Goal: Navigation & Orientation: Find specific page/section

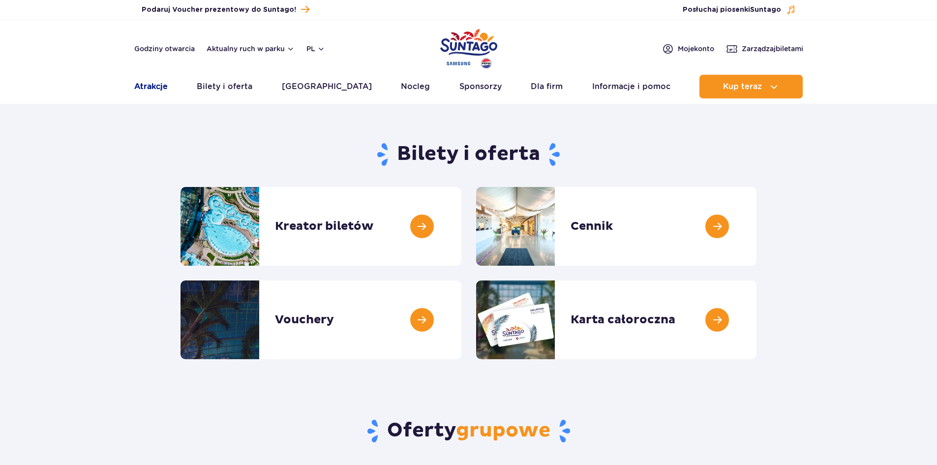
click at [165, 90] on link "Atrakcje" at bounding box center [150, 87] width 33 height 24
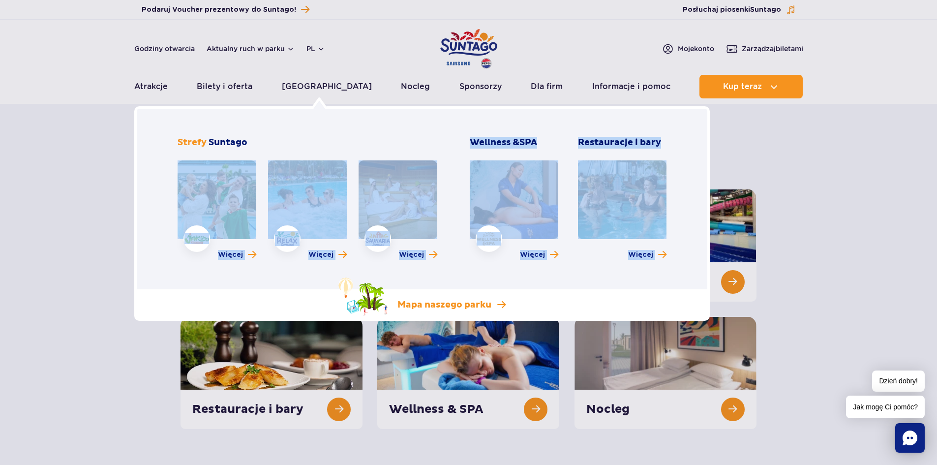
drag, startPoint x: 342, startPoint y: 188, endPoint x: 405, endPoint y: 298, distance: 126.0
click at [400, 290] on div "Poznaj park Strefa Jamango Strefa Relax Strefa Saunaria Wellness & SPA Restaura…" at bounding box center [421, 213] width 575 height 214
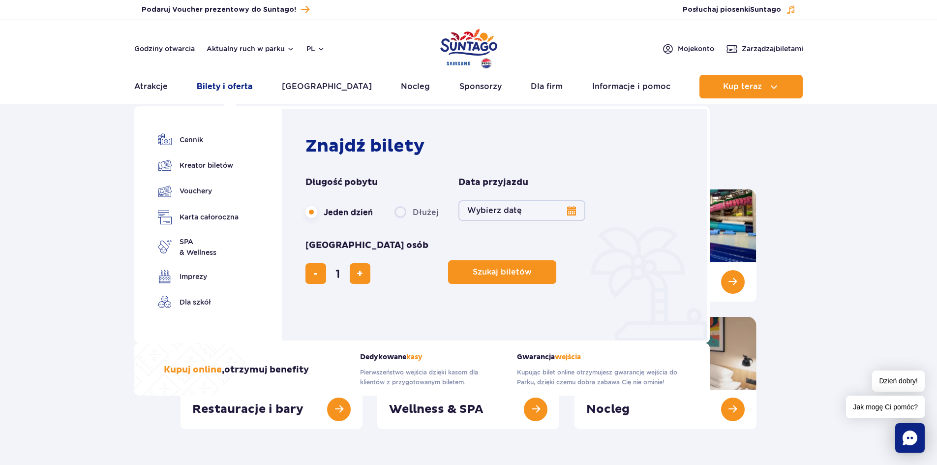
click at [231, 89] on link "Bilety i oferta" at bounding box center [225, 87] width 56 height 24
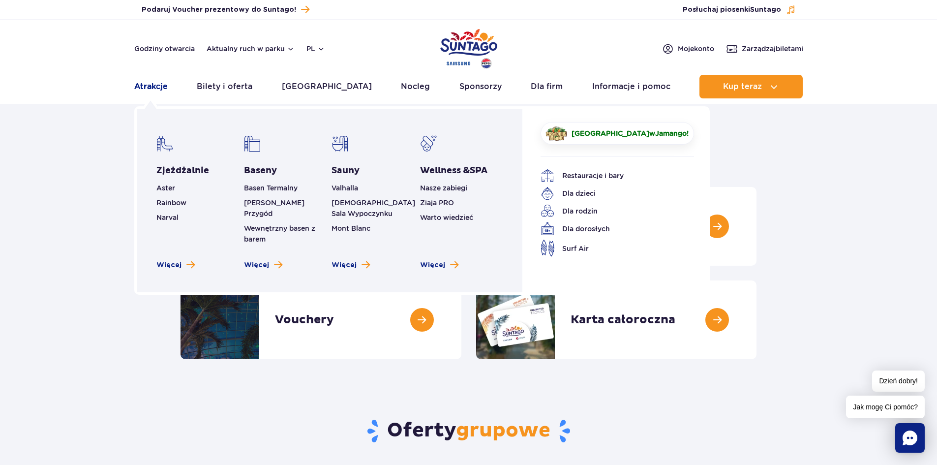
click at [154, 86] on link "Atrakcje" at bounding box center [150, 87] width 33 height 24
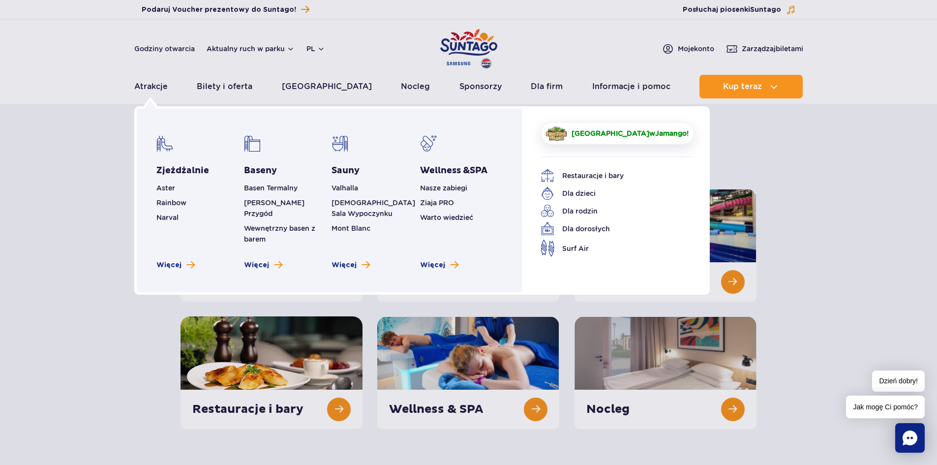
click at [626, 133] on span "[GEOGRAPHIC_DATA]" at bounding box center [610, 133] width 78 height 8
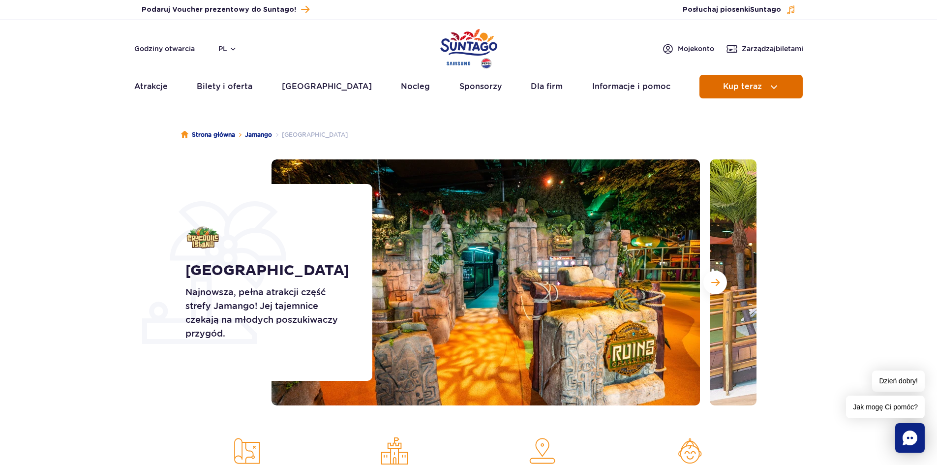
click at [728, 86] on span "Kup teraz" at bounding box center [742, 86] width 39 height 9
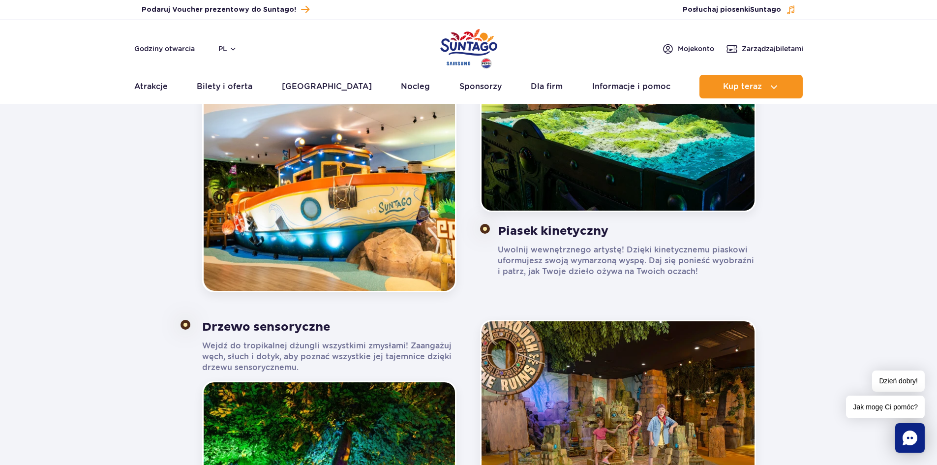
scroll to position [787, 0]
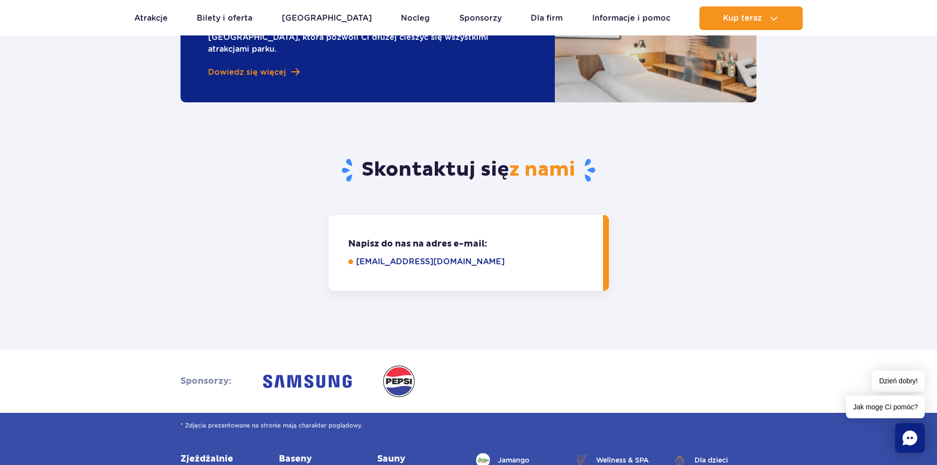
scroll to position [3049, 0]
